Goal: Find specific page/section: Find specific page/section

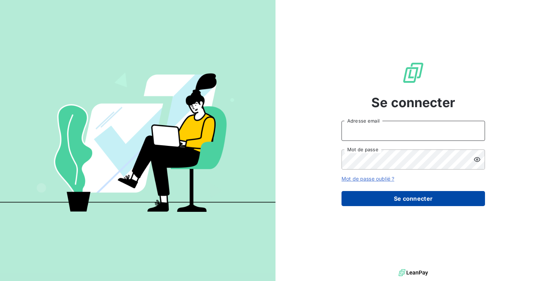
type input "[EMAIL_ADDRESS][DOMAIN_NAME]"
click at [396, 194] on button "Se connecter" at bounding box center [412, 198] width 143 height 15
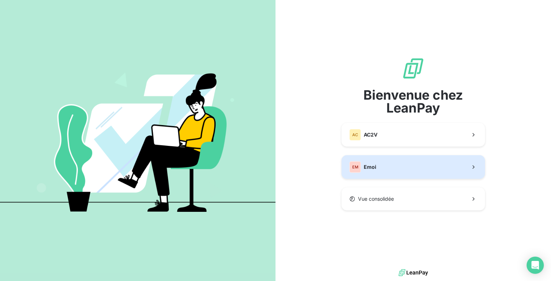
click at [383, 175] on button "EM Emoi" at bounding box center [412, 167] width 143 height 24
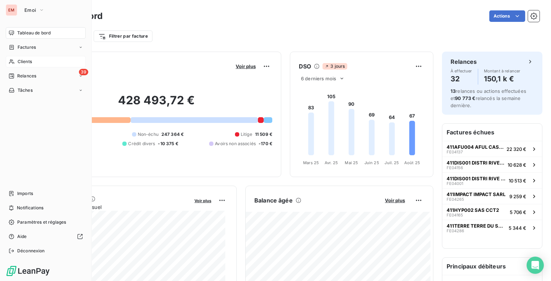
click at [19, 60] on span "Clients" at bounding box center [25, 61] width 14 height 6
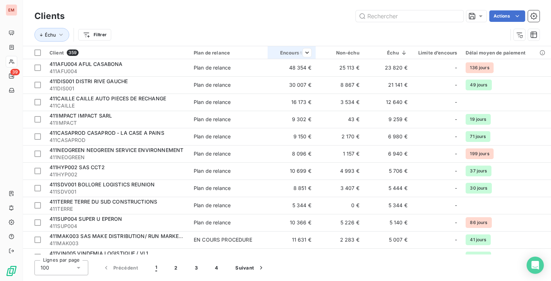
click at [291, 53] on div "Encours total" at bounding box center [291, 53] width 39 height 6
click at [286, 64] on div "Trier par ordre croissant" at bounding box center [266, 68] width 85 height 16
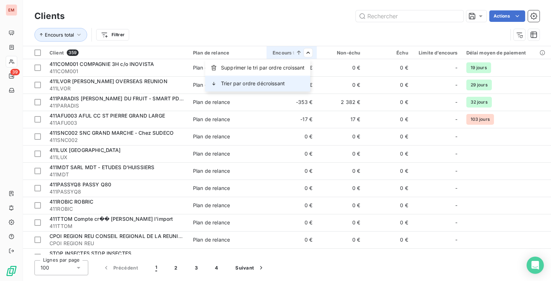
click at [290, 86] on div "Trier par ordre décroissant" at bounding box center [257, 84] width 105 height 16
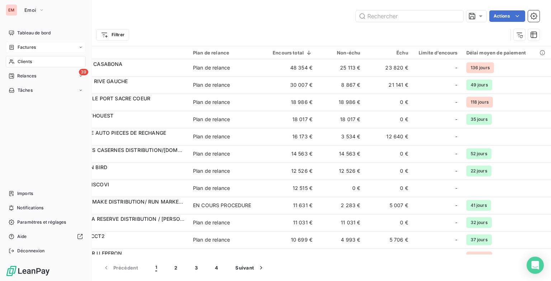
click at [33, 45] on span "Factures" at bounding box center [27, 47] width 18 height 6
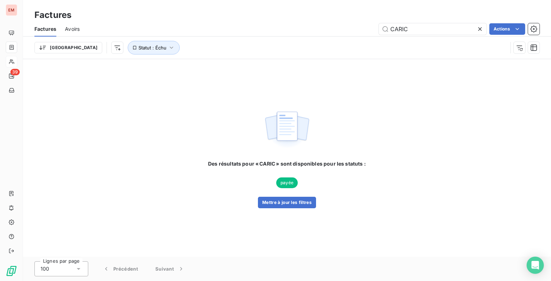
click at [481, 28] on icon at bounding box center [479, 28] width 7 height 7
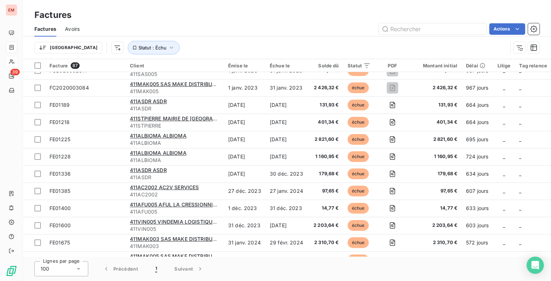
scroll to position [62, 0]
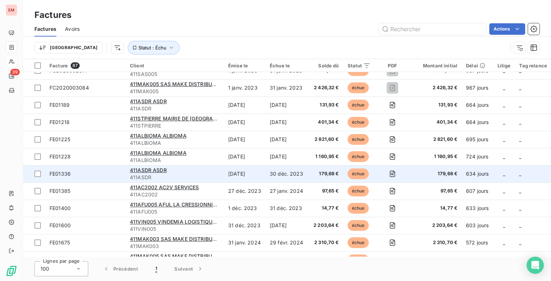
click at [395, 181] on td at bounding box center [392, 173] width 35 height 17
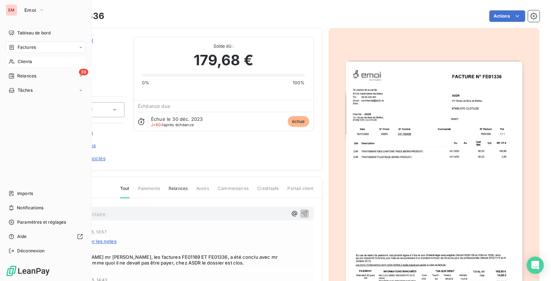
click at [60, 27] on div "EM Emoi Tableau de bord Factures Clients 39 Relances Tâches Imports Notificatio…" at bounding box center [46, 140] width 92 height 281
click at [60, 31] on div "Tableau de bord" at bounding box center [46, 32] width 80 height 11
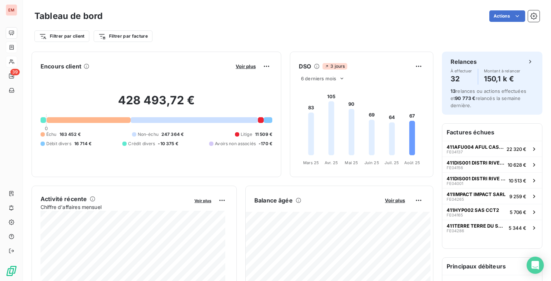
click at [119, 122] on div at bounding box center [89, 120] width 84 height 6
click at [132, 100] on h2 "428 493,72 €" at bounding box center [157, 104] width 232 height 22
click at [129, 100] on h2 "428 493,72 €" at bounding box center [157, 104] width 232 height 22
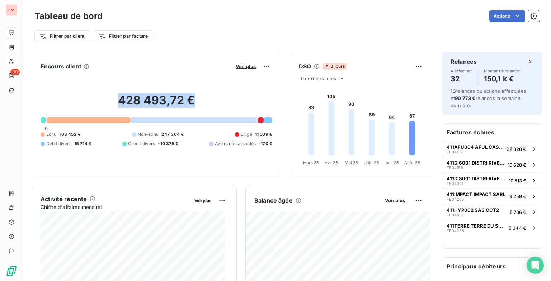
click at [121, 99] on h2 "428 493,72 €" at bounding box center [157, 104] width 232 height 22
drag, startPoint x: 180, startPoint y: 100, endPoint x: 116, endPoint y: 100, distance: 63.8
click at [116, 100] on h2 "428 493,72 €" at bounding box center [157, 104] width 232 height 22
click at [138, 107] on h2 "428 493,72 €" at bounding box center [157, 104] width 232 height 22
